Goal: Task Accomplishment & Management: Use online tool/utility

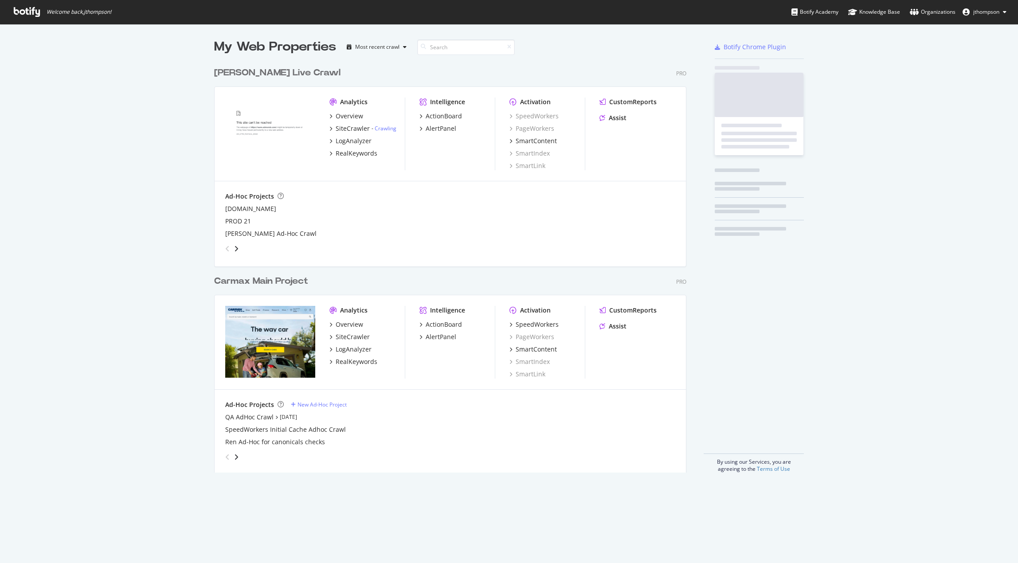
scroll to position [410, 472]
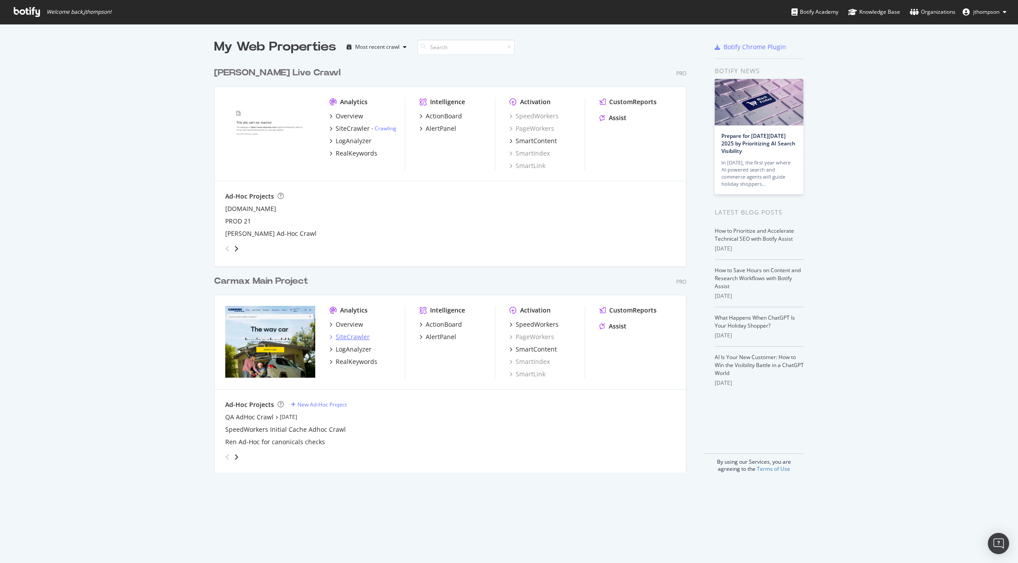
click at [353, 336] on div "SiteCrawler" at bounding box center [353, 336] width 34 height 9
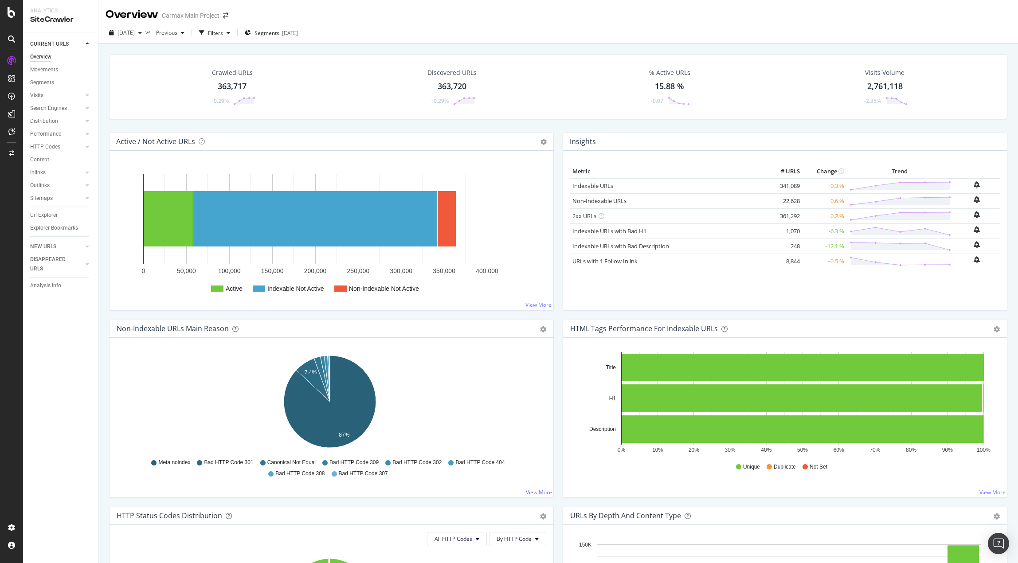
drag, startPoint x: 602, startPoint y: 108, endPoint x: 597, endPoint y: 111, distance: 6.0
click at [602, 108] on div "% Active URLs 15.88 % -0.07" at bounding box center [669, 87] width 213 height 46
click at [59, 135] on div "CustomReports" at bounding box center [54, 135] width 43 height 9
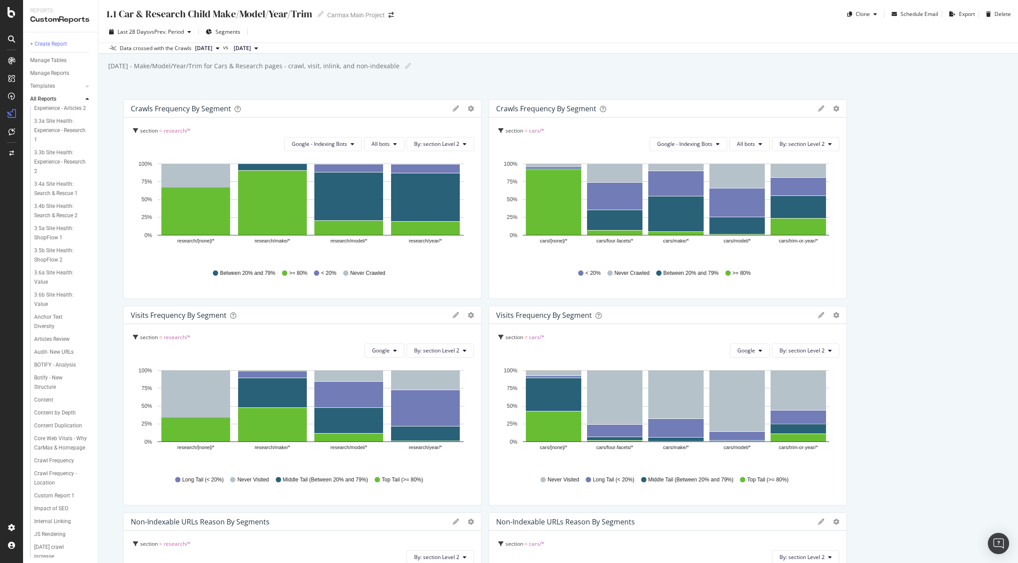
scroll to position [222, 0]
click at [55, 430] on div "Core Web Vitals - Why CarMax & Homepage" at bounding box center [60, 421] width 53 height 19
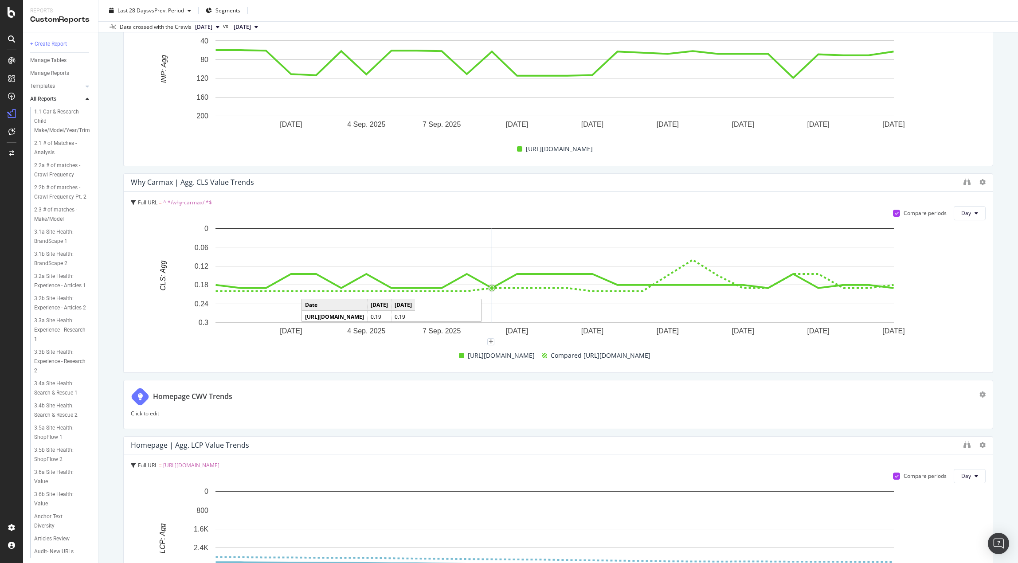
scroll to position [709, 0]
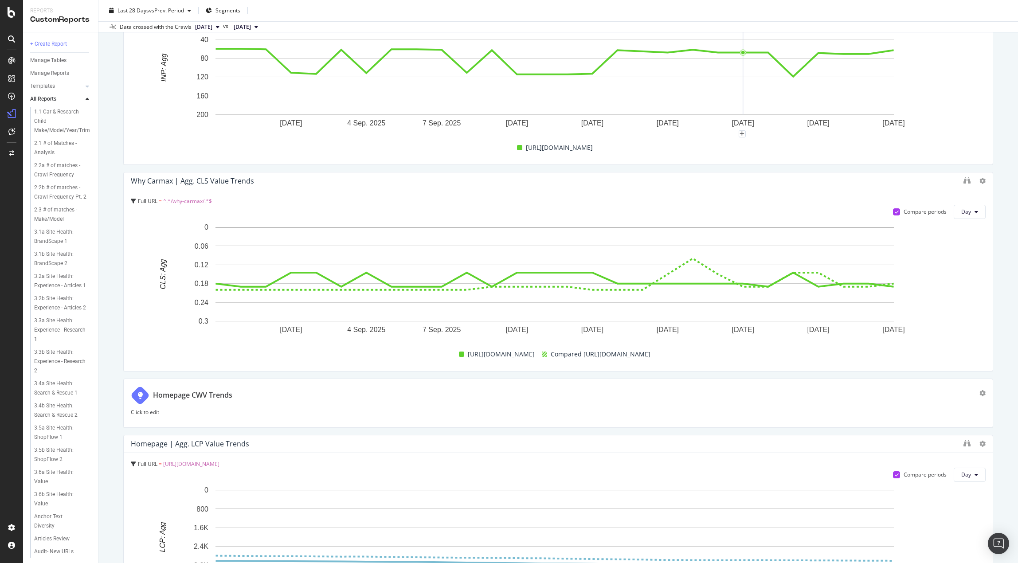
drag, startPoint x: 612, startPoint y: 0, endPoint x: 340, endPoint y: 163, distance: 316.5
click at [340, 163] on div "Full URL = ^.*/why-carmax/.*$ Compare periods Day 1 Sep. 2025 4 Sep. 2025 7 Sep…" at bounding box center [558, 74] width 869 height 181
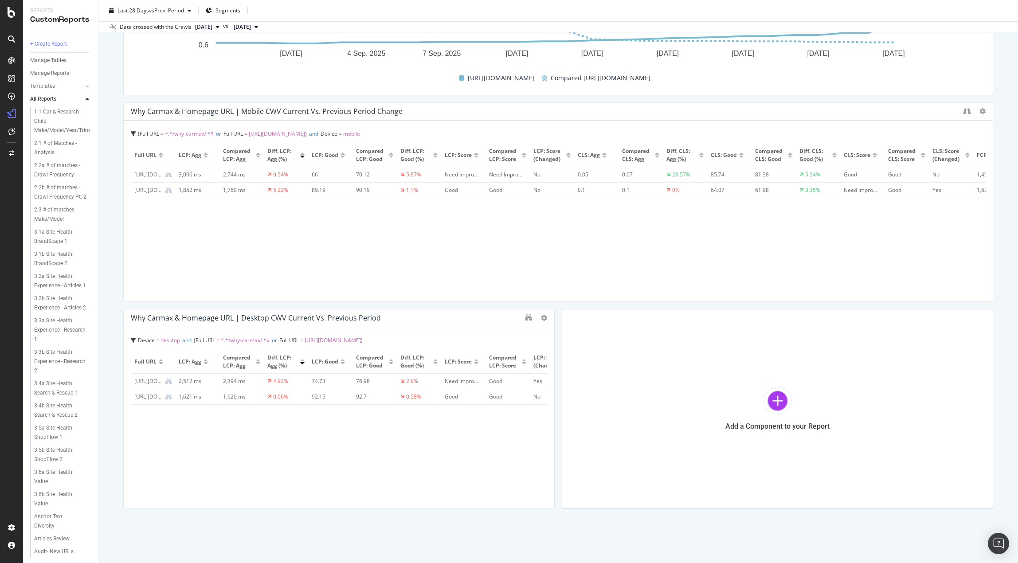
scroll to position [1662, 0]
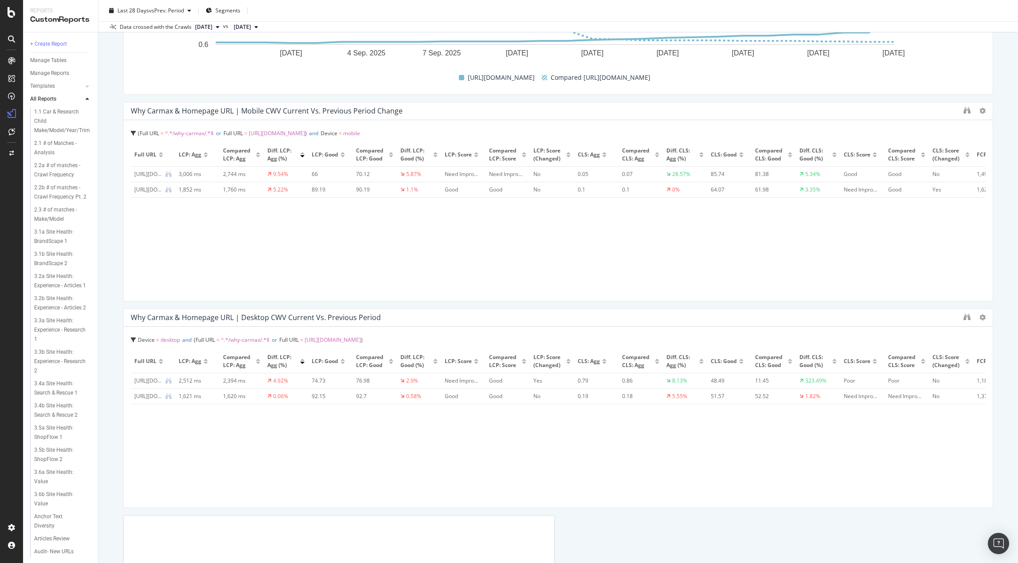
drag, startPoint x: 547, startPoint y: 355, endPoint x: 958, endPoint y: 371, distance: 411.7
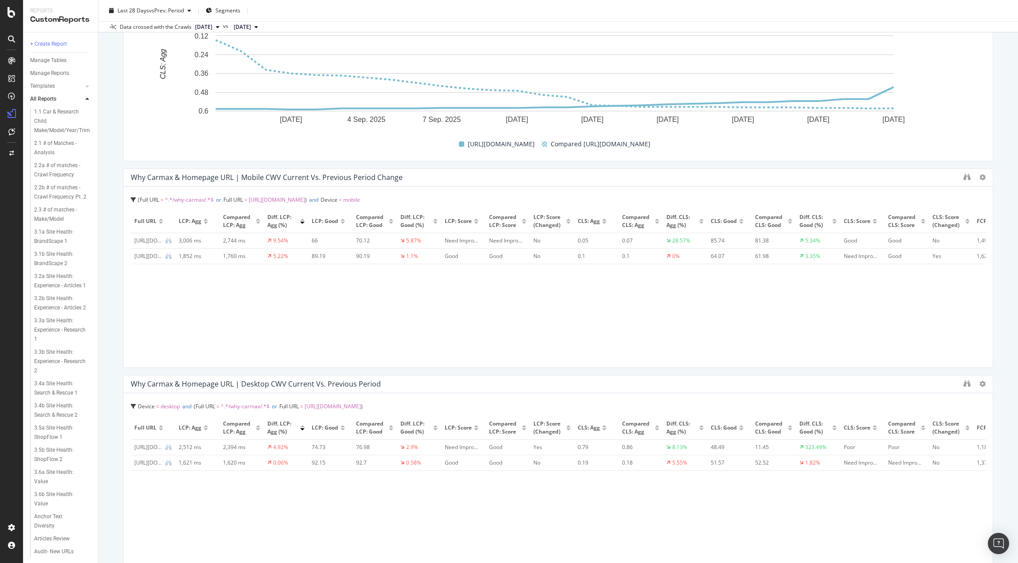
scroll to position [1596, 0]
click at [149, 254] on div "https://www.carmax.com/why-carmax/" at bounding box center [147, 256] width 27 height 8
click at [147, 240] on div "[URL][DOMAIN_NAME]" at bounding box center [147, 240] width 27 height 8
drag, startPoint x: 147, startPoint y: 239, endPoint x: 137, endPoint y: 289, distance: 50.3
click at [137, 289] on div "Full URL LCP: Agg Compared LCP: Agg Diff. LCP: Agg (%) LCP: Good Compared LCP: …" at bounding box center [558, 284] width 855 height 151
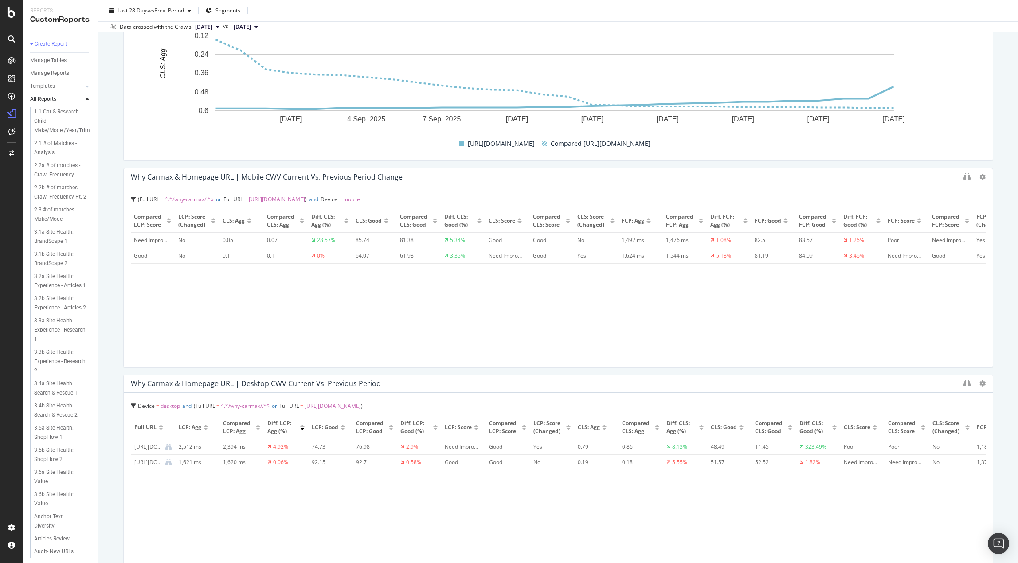
scroll to position [0, 356]
click at [622, 336] on div "Full URL LCP: Agg Compared LCP: Agg Diff. LCP: Agg (%) LCP: Good Compared LCP: …" at bounding box center [558, 284] width 855 height 151
click at [613, 326] on div "Full URL LCP: Agg Compared LCP: Agg Diff. LCP: Agg (%) LCP: Good Compared LCP: …" at bounding box center [558, 284] width 855 height 151
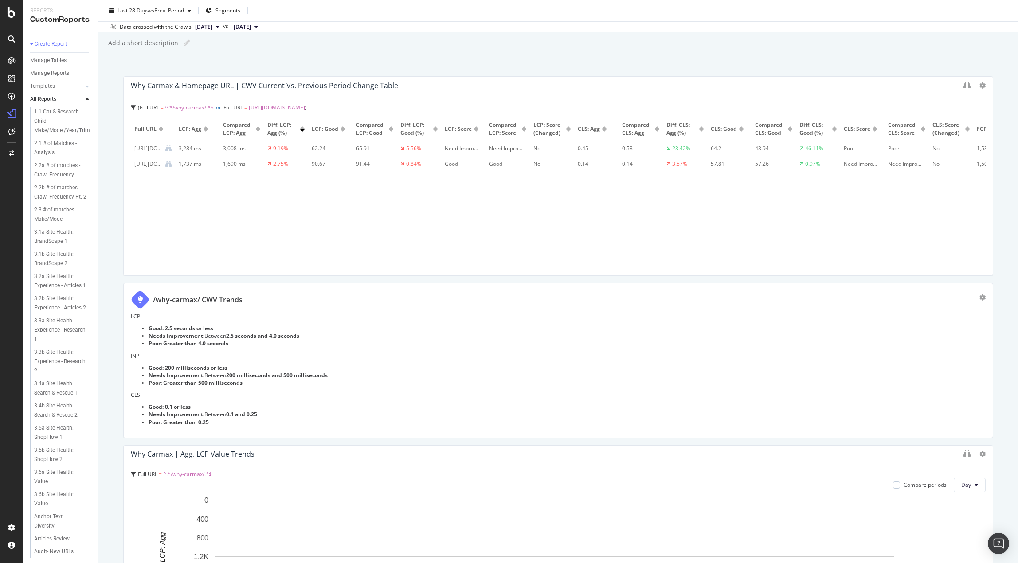
scroll to position [0, 0]
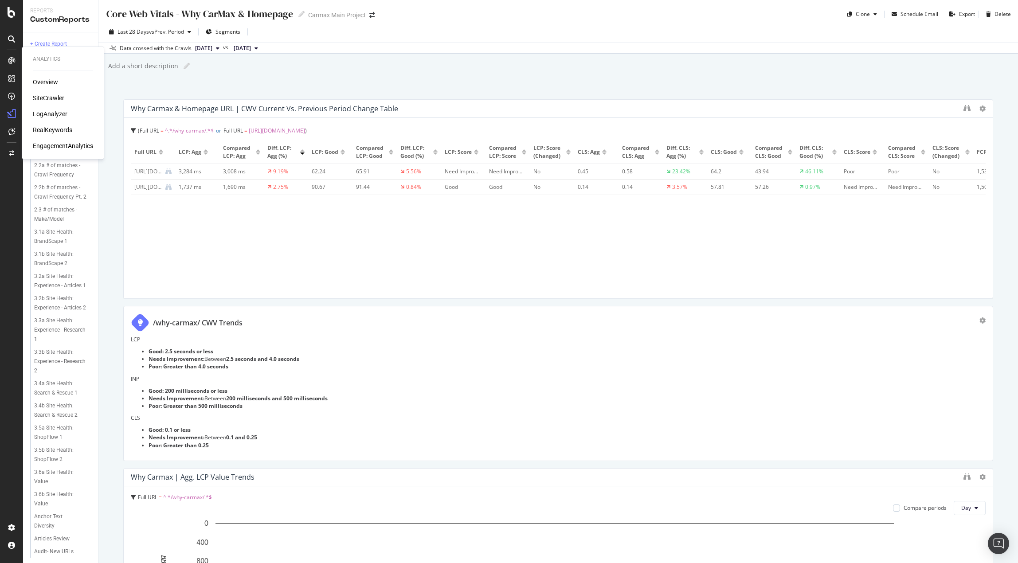
click at [43, 93] on div "Overview SiteCrawler LogAnalyzer RealKeywords EngagementAnalytics" at bounding box center [63, 114] width 60 height 73
click at [44, 98] on div "SiteCrawler" at bounding box center [48, 98] width 31 height 9
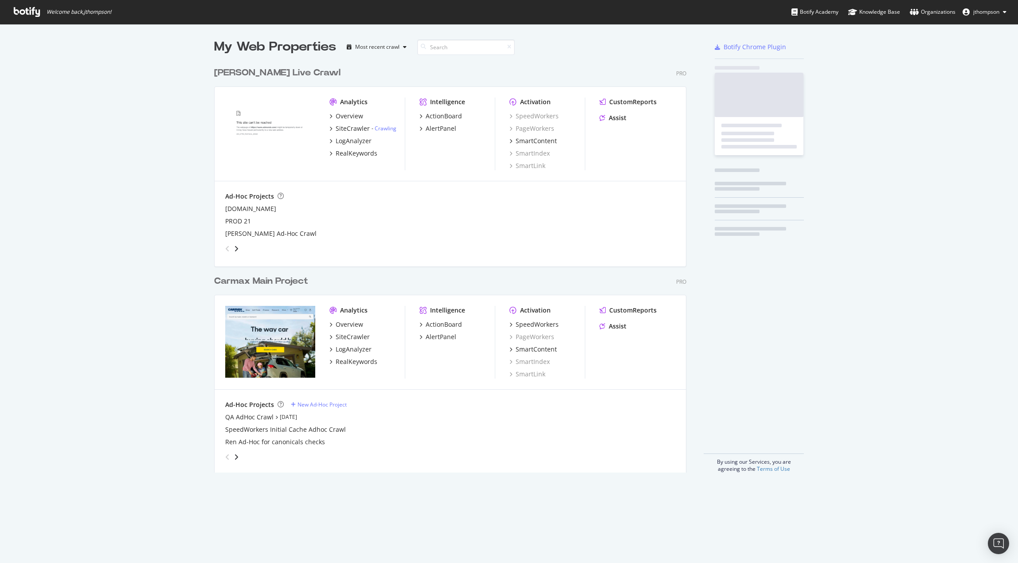
scroll to position [410, 472]
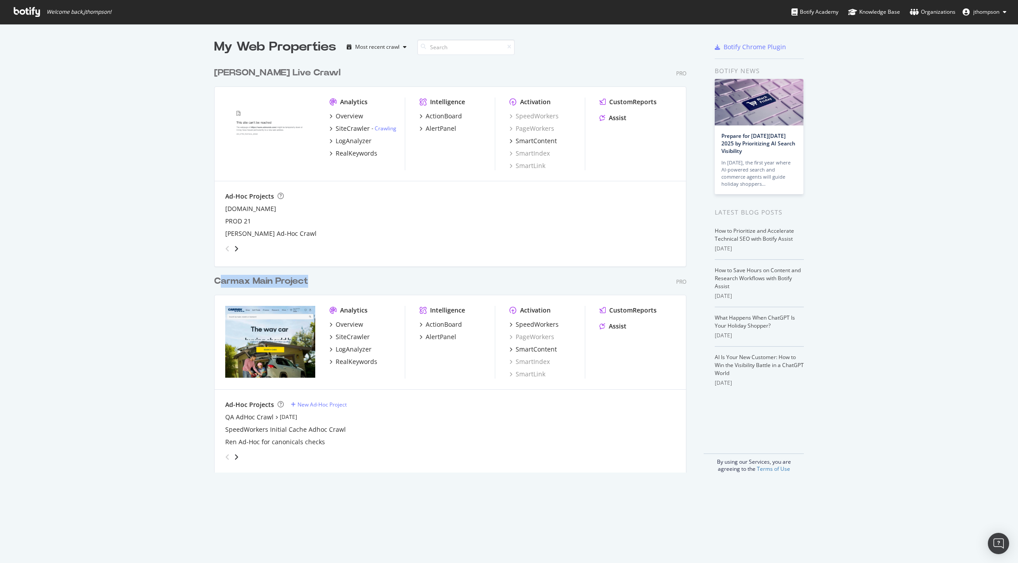
drag, startPoint x: 294, startPoint y: 281, endPoint x: 215, endPoint y: 280, distance: 78.9
click at [215, 280] on div "Carmax Main Project Pro" at bounding box center [450, 281] width 472 height 13
click at [214, 281] on div "Carmax Main Project" at bounding box center [261, 281] width 94 height 13
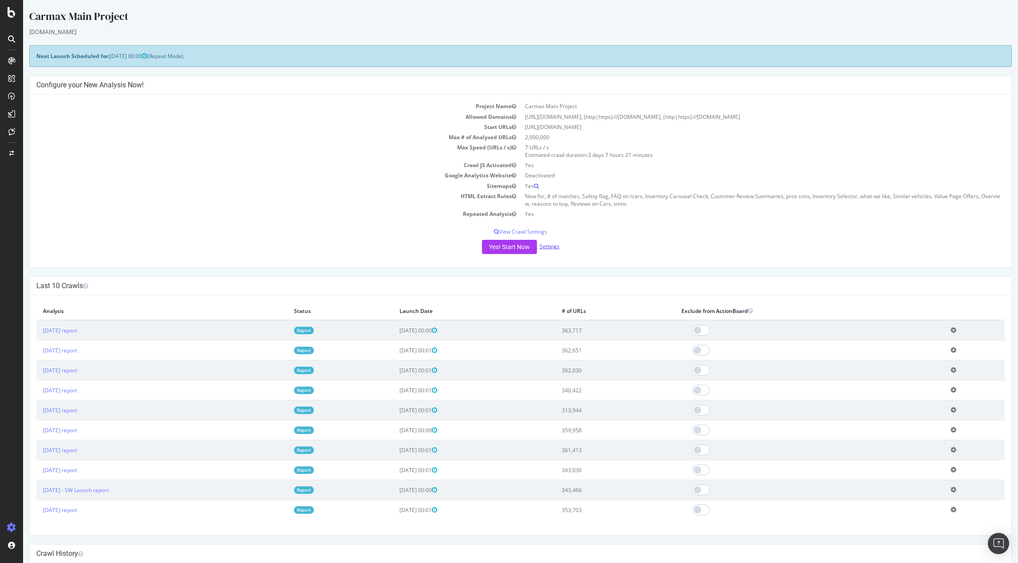
click at [550, 246] on link "Settings" at bounding box center [550, 246] width 20 height 8
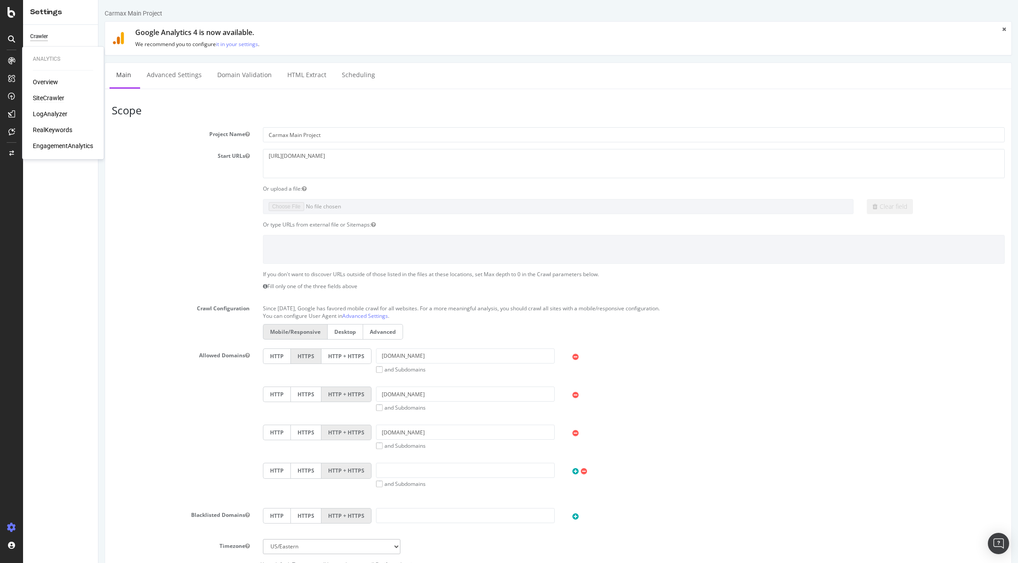
click at [44, 97] on div "SiteCrawler" at bounding box center [48, 98] width 31 height 9
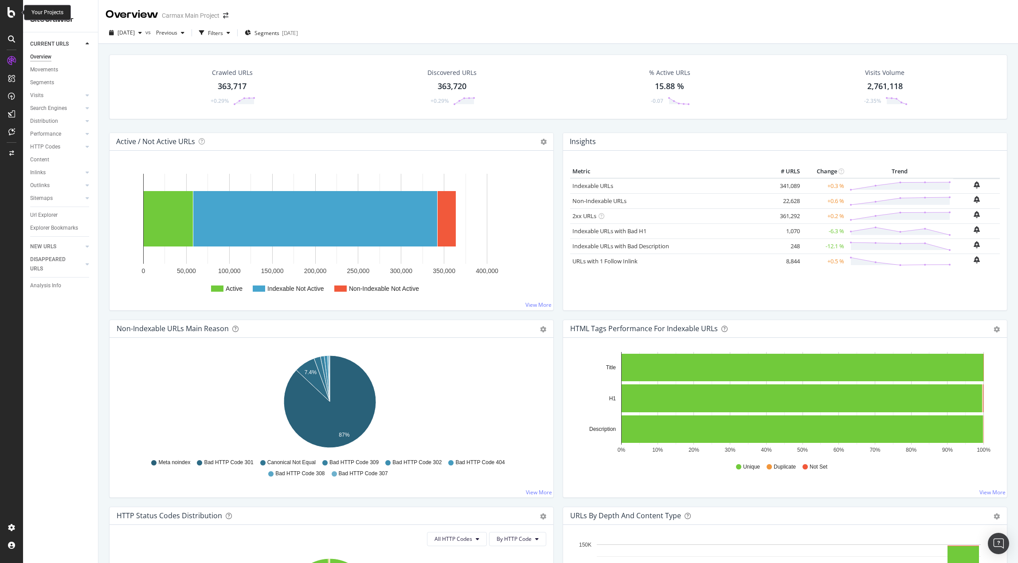
click at [9, 13] on icon at bounding box center [12, 12] width 8 height 11
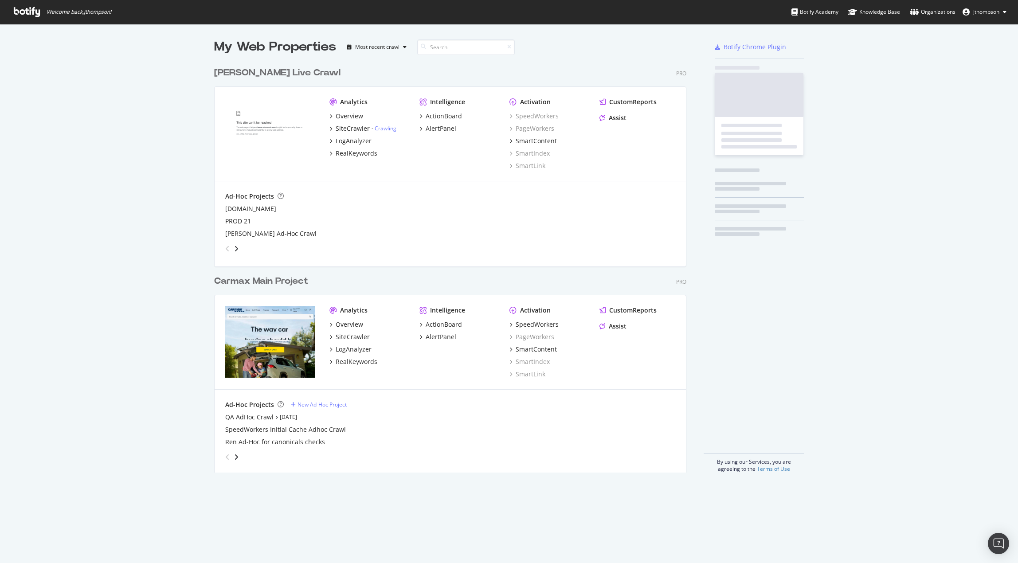
scroll to position [556, 1004]
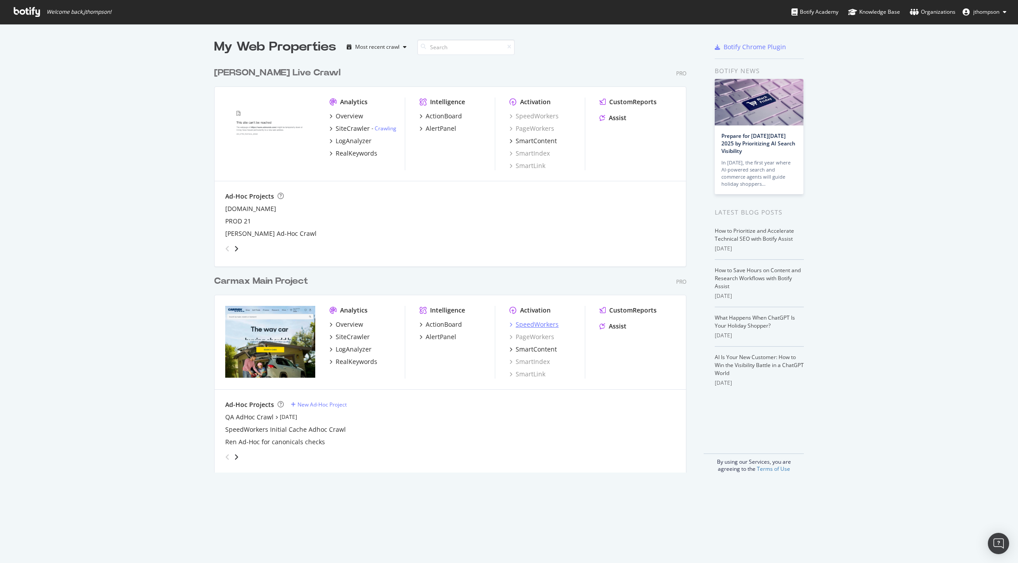
click at [536, 322] on div "SpeedWorkers" at bounding box center [537, 324] width 43 height 9
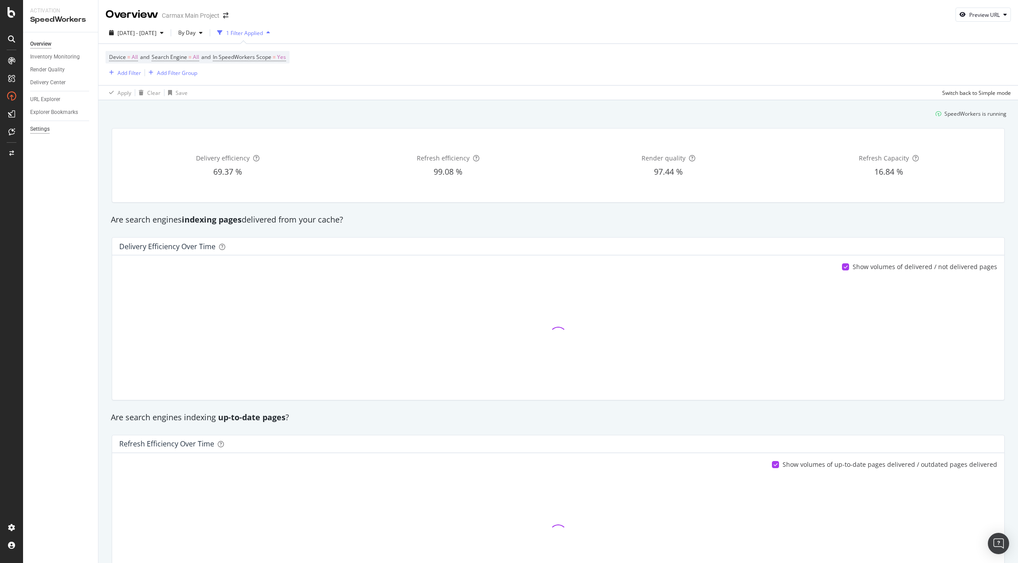
click at [40, 131] on div "Settings" at bounding box center [40, 129] width 20 height 9
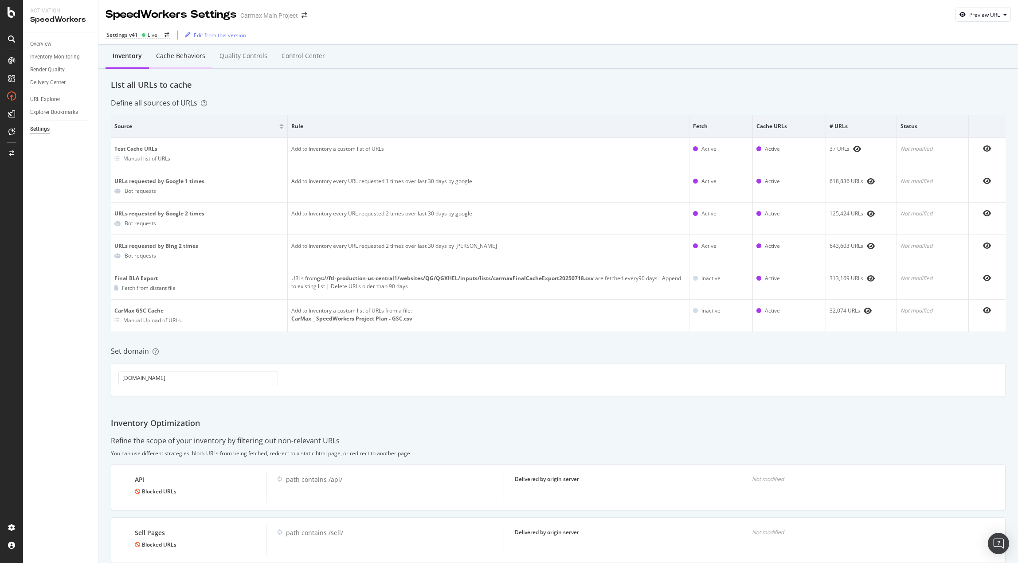
click at [185, 55] on div "Cache behaviors" at bounding box center [180, 55] width 49 height 9
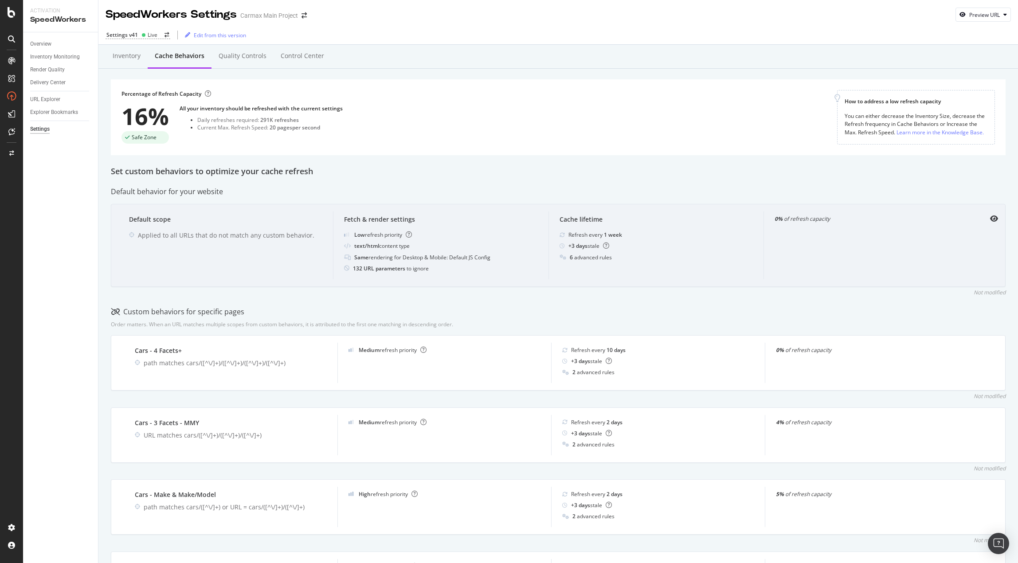
scroll to position [44, 0]
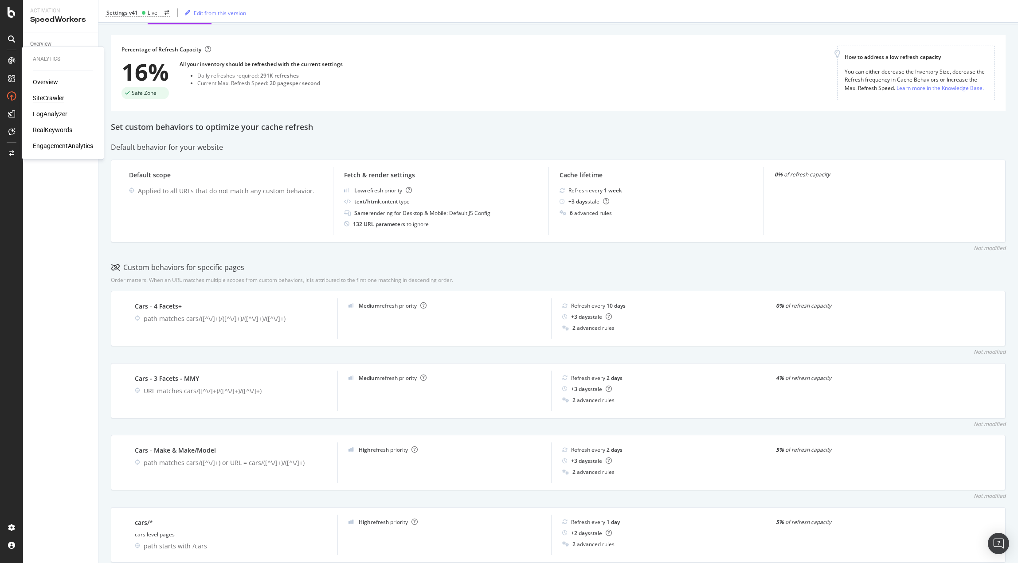
click at [50, 96] on div "SiteCrawler" at bounding box center [48, 98] width 31 height 9
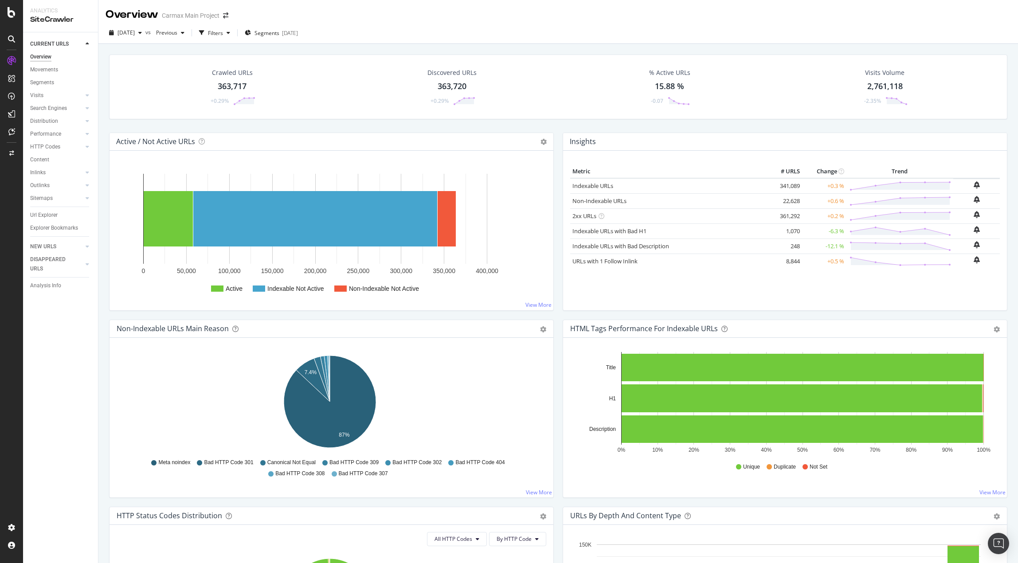
click at [47, 216] on div "Url Explorer" at bounding box center [43, 215] width 27 height 9
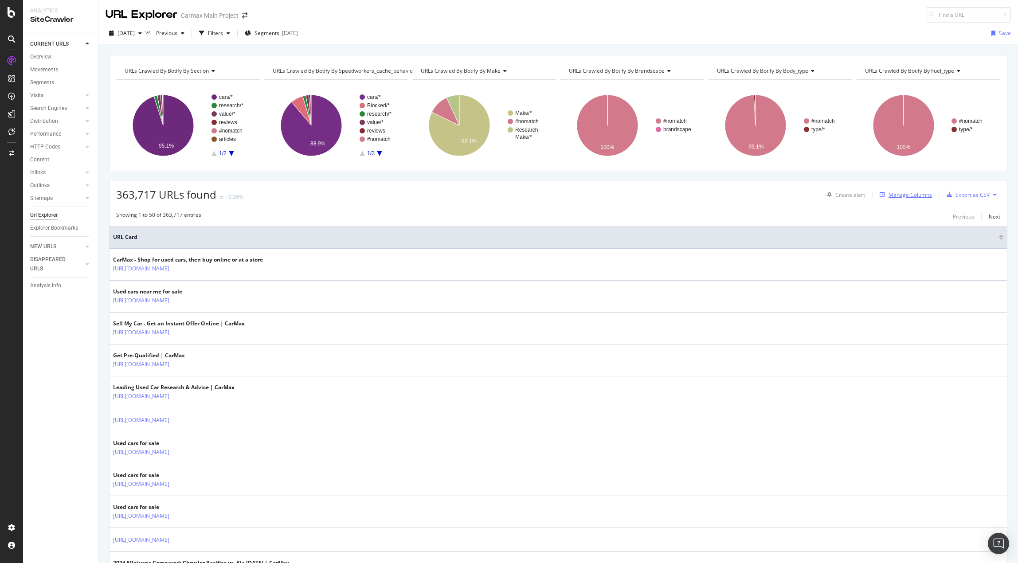
click at [901, 194] on div "Manage Columns" at bounding box center [909, 195] width 43 height 8
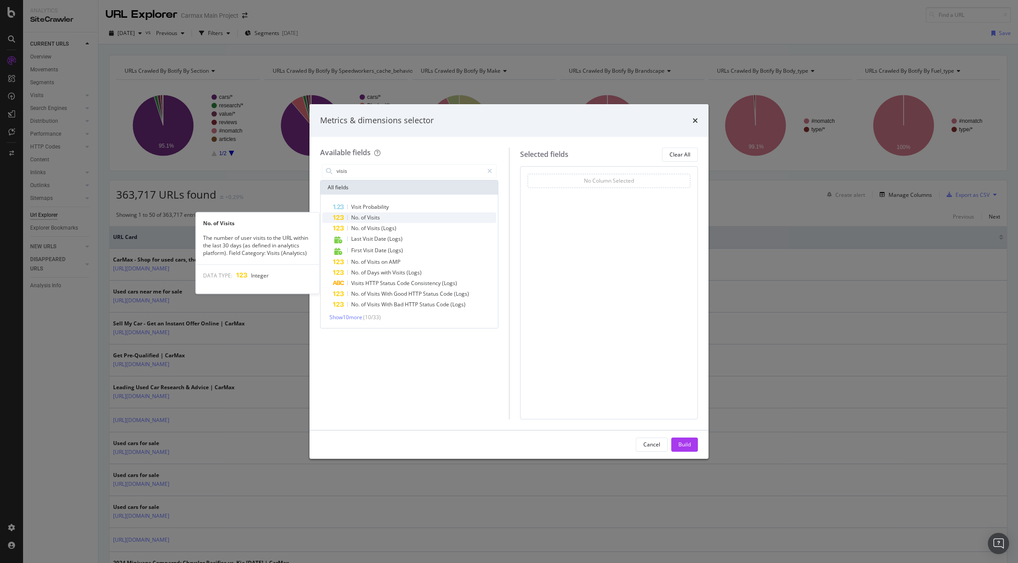
type input "visis"
click at [380, 217] on div "No. of Visits" at bounding box center [414, 217] width 163 height 11
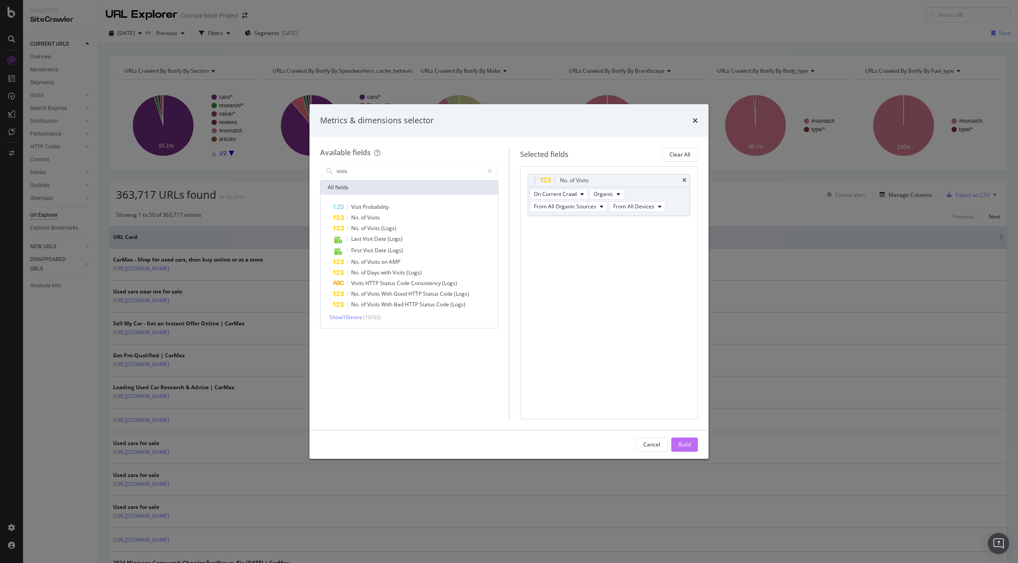
click at [687, 445] on div "Build" at bounding box center [684, 445] width 12 height 8
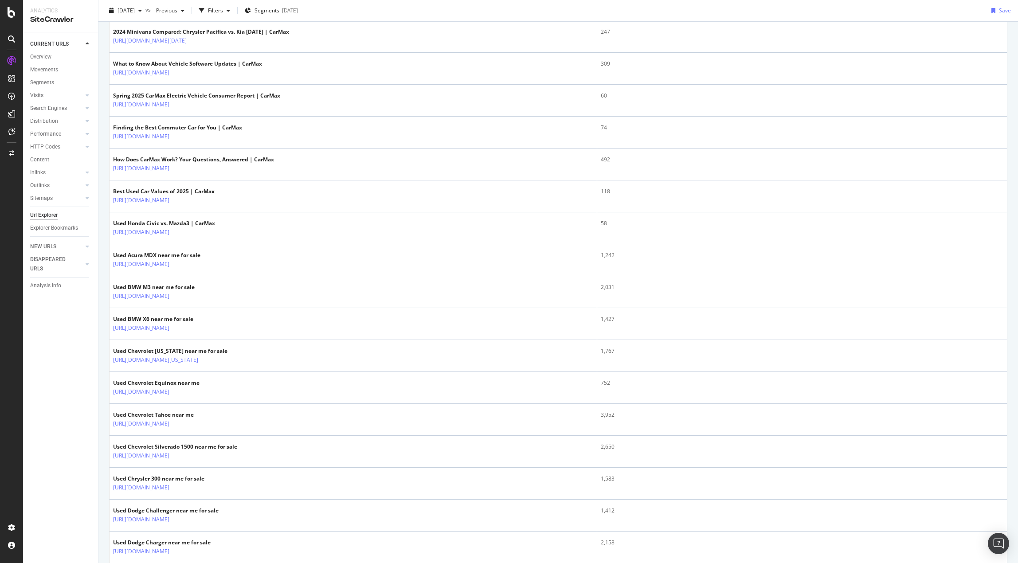
scroll to position [443, 0]
